Goal: Navigation & Orientation: Find specific page/section

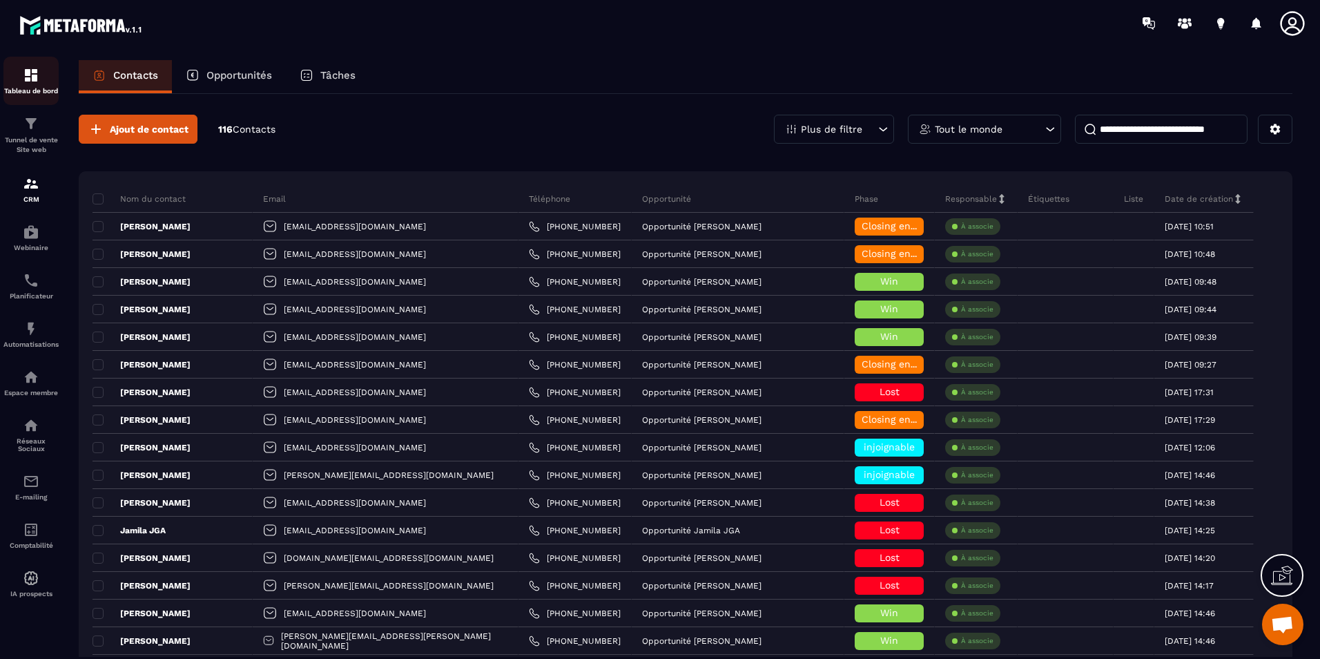
scroll to position [2618, 0]
click at [49, 79] on div "Tableau de bord" at bounding box center [30, 81] width 55 height 28
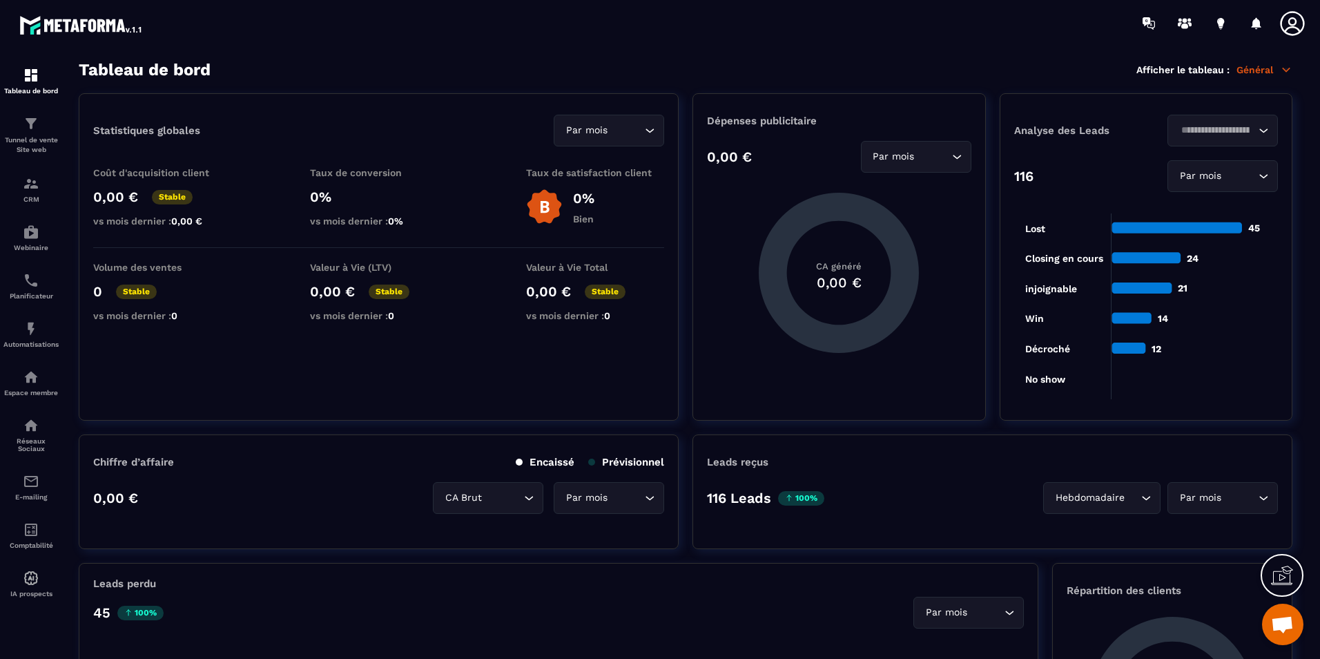
click at [679, 61] on div "Tableau de bord Afficher le tableau : Général" at bounding box center [686, 69] width 1214 height 19
click at [460, 26] on div at bounding box center [741, 23] width 1158 height 46
click at [480, 43] on div at bounding box center [741, 23] width 1158 height 46
click at [1143, 263] on icon at bounding box center [1145, 257] width 69 height 11
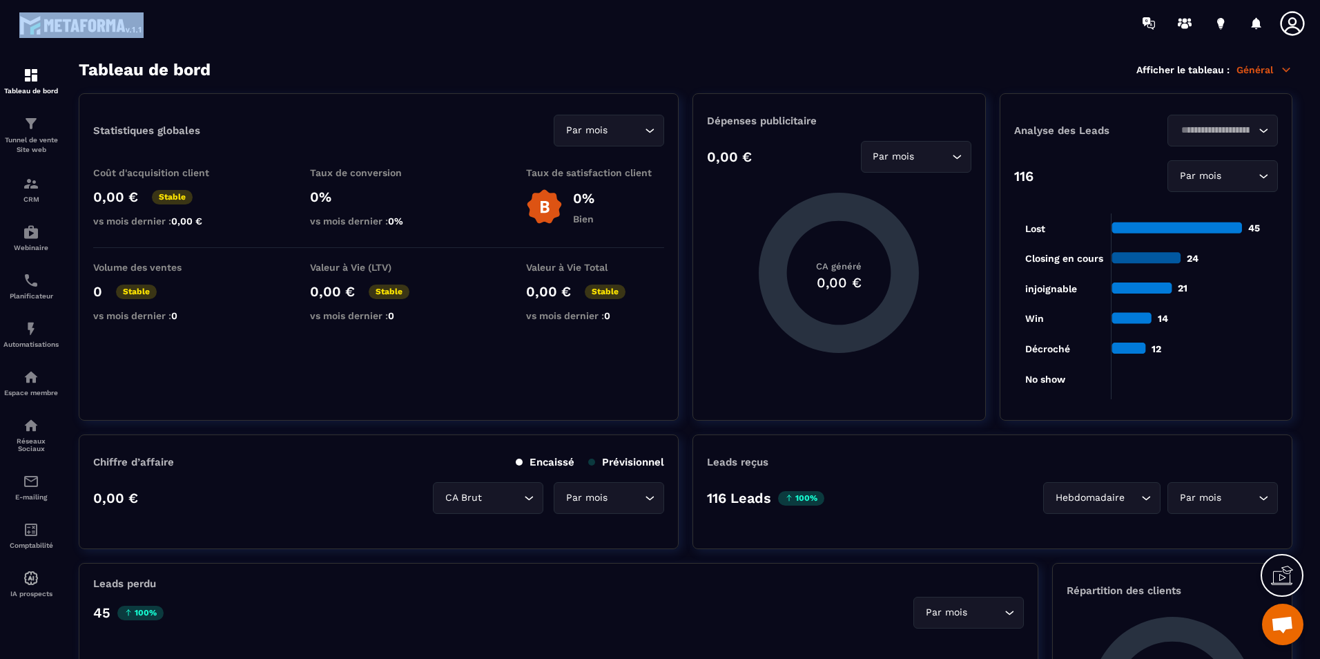
click at [801, 37] on div at bounding box center [741, 23] width 1158 height 46
click at [222, 43] on div at bounding box center [741, 23] width 1158 height 46
click at [311, 268] on p "Valeur à Vie (LTV)" at bounding box center [379, 267] width 138 height 11
click at [650, 124] on icon "Search for option" at bounding box center [650, 131] width 14 height 14
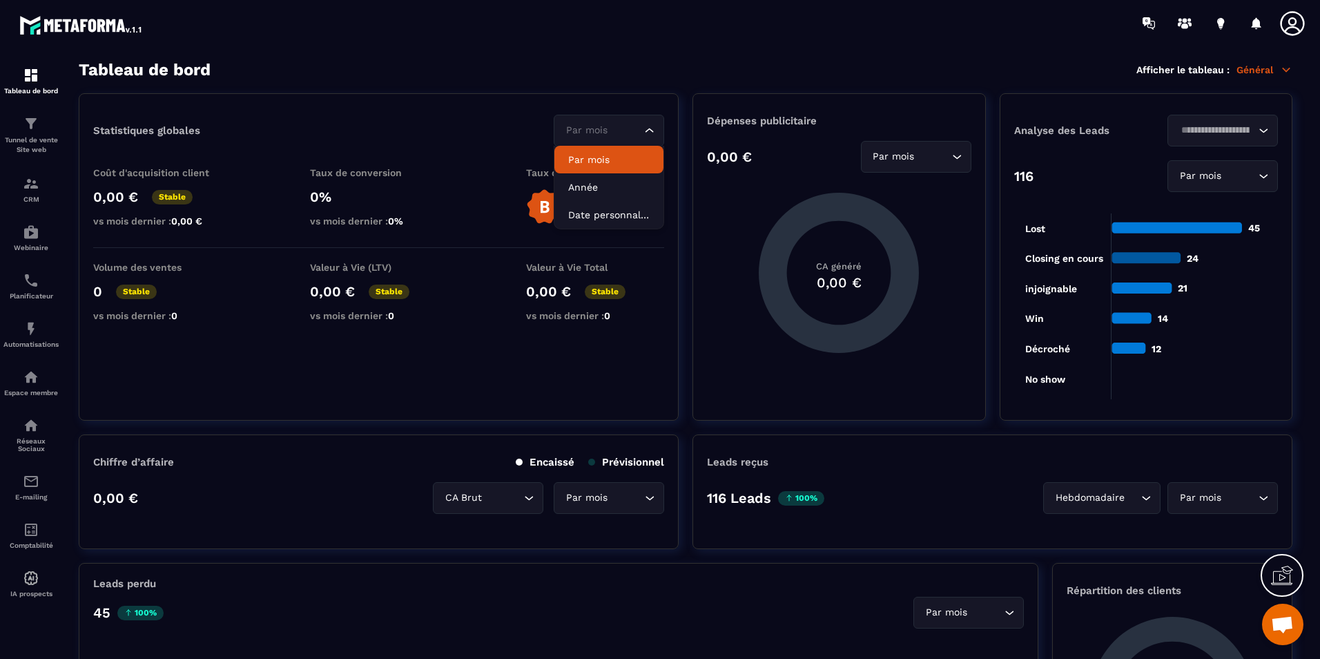
click at [650, 124] on icon "Search for option" at bounding box center [650, 131] width 14 height 14
click at [663, 61] on div "Tableau de bord Afficher le tableau : Général" at bounding box center [686, 69] width 1214 height 19
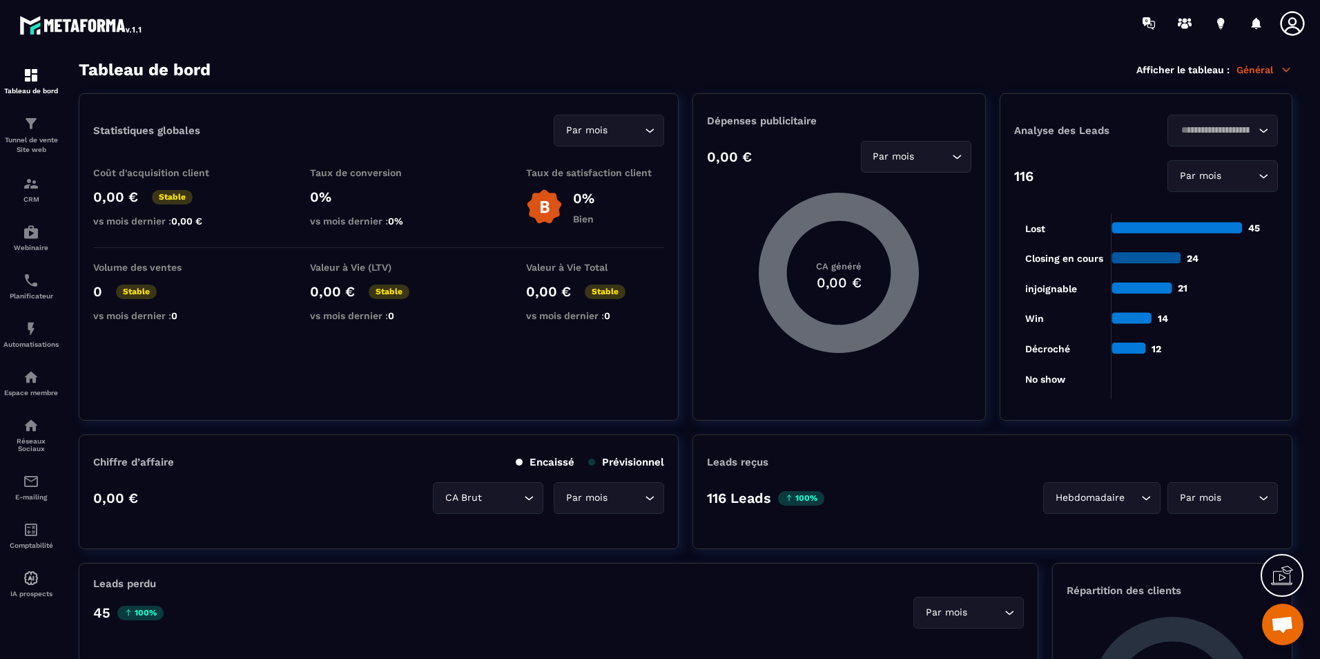
click at [855, 331] on icon at bounding box center [839, 273] width 160 height 160
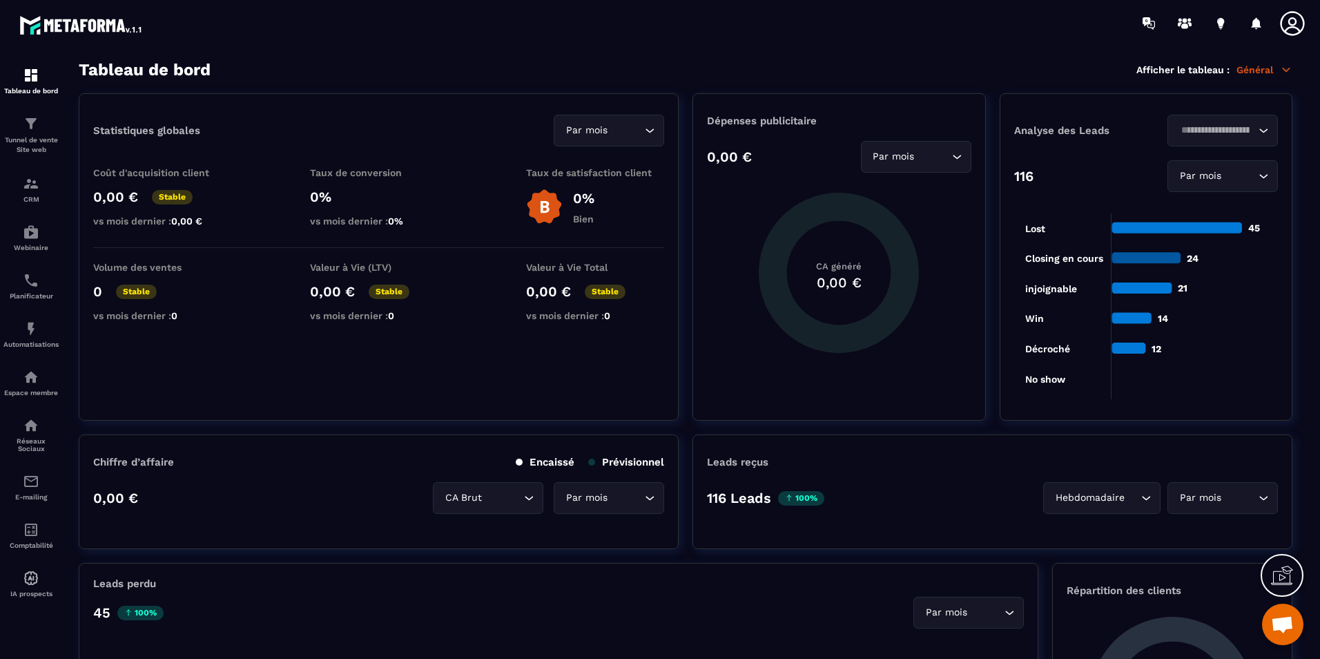
click at [659, 75] on div "Tableau de bord Afficher le tableau : Général" at bounding box center [686, 69] width 1214 height 19
